Goal: Task Accomplishment & Management: Complete application form

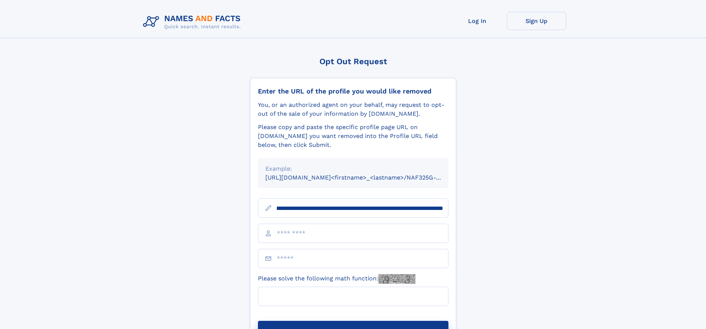
scroll to position [0, 85]
type input "**********"
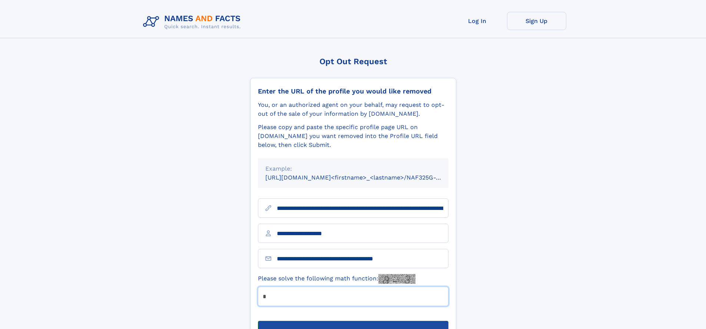
type input "*"
click at [353, 321] on button "Submit Opt Out Request" at bounding box center [353, 333] width 191 height 24
